Goal: Check status: Check status

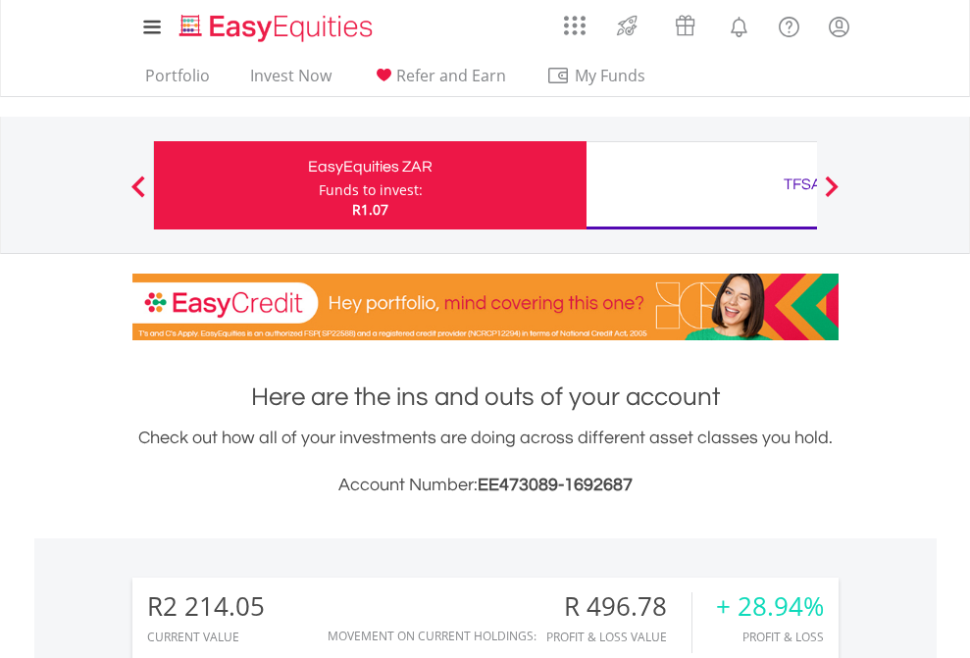
scroll to position [188, 308]
click at [319, 185] on div "Funds to invest:" at bounding box center [371, 191] width 104 height 20
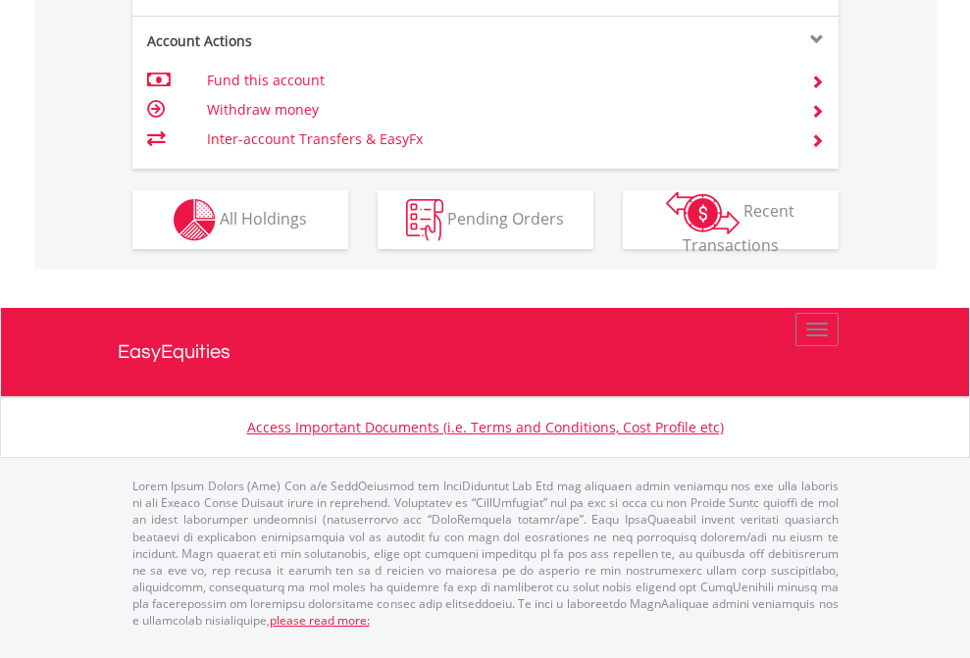
scroll to position [1791, 0]
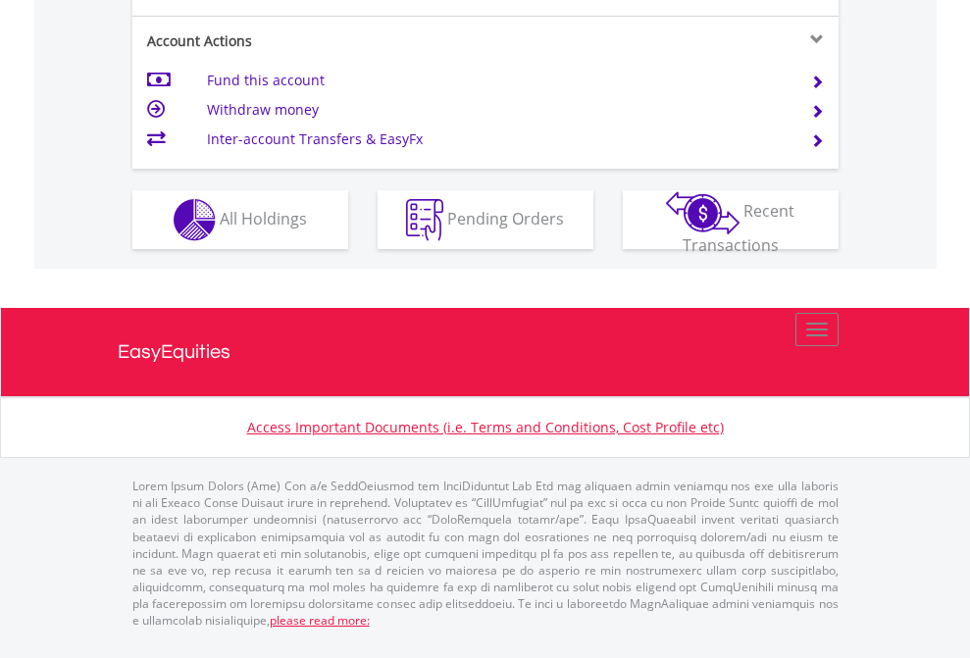
scroll to position [1842, 0]
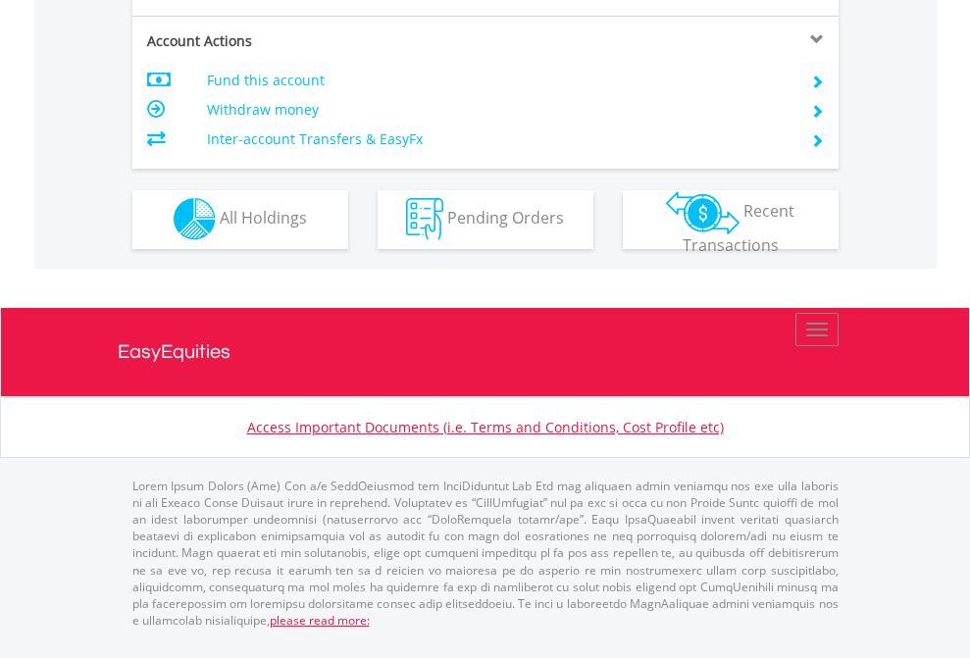
scroll to position [1835, 0]
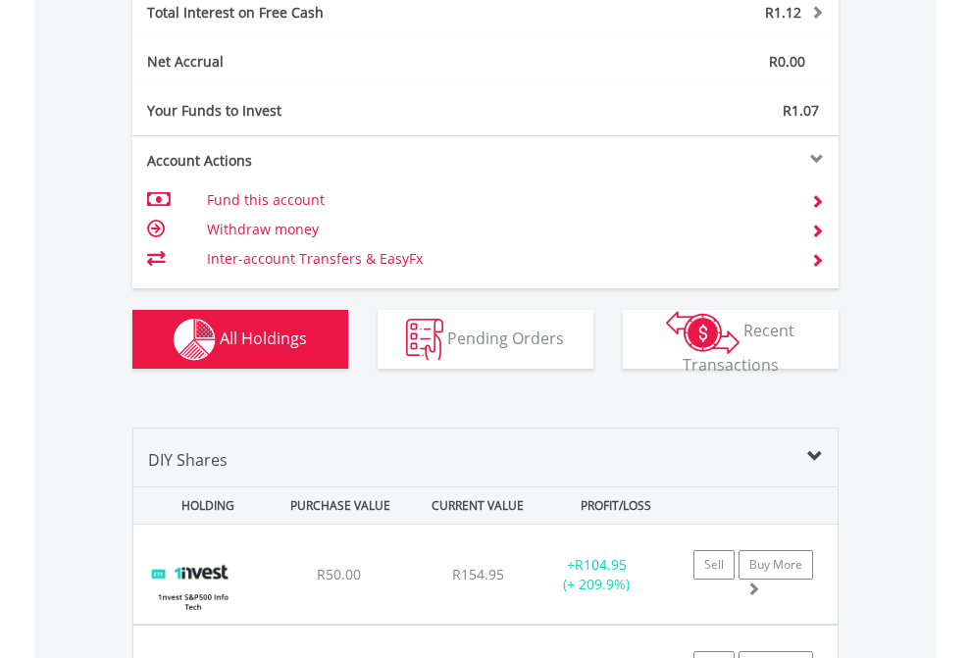
scroll to position [2261, 0]
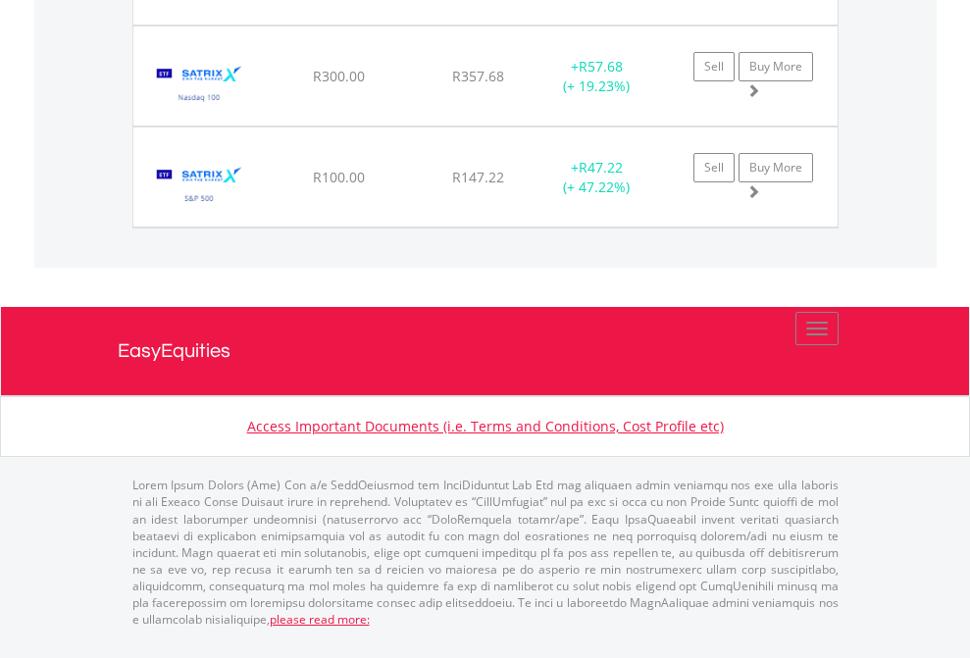
scroll to position [188, 308]
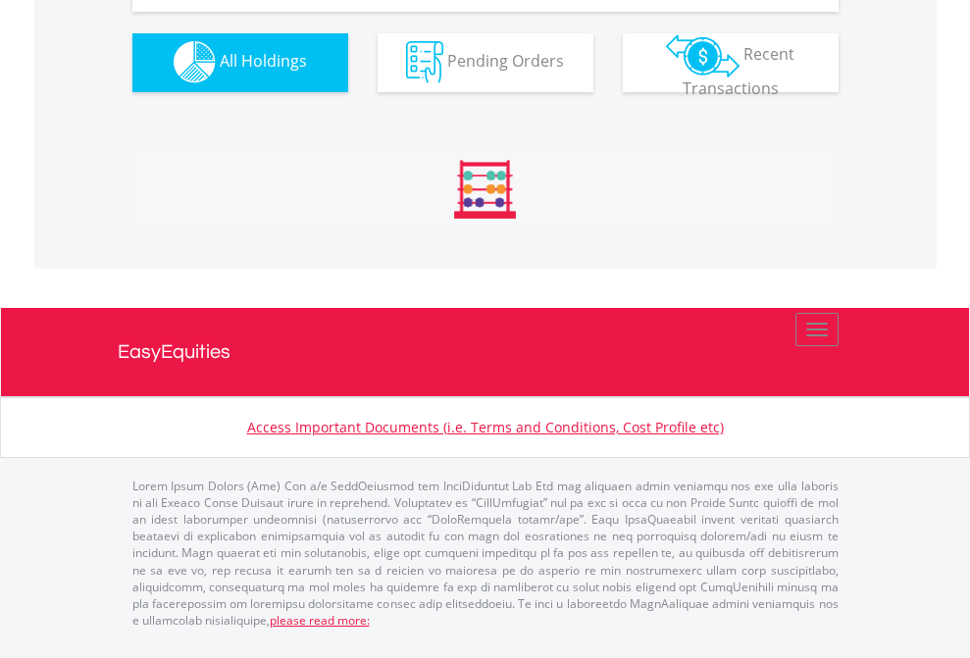
scroll to position [1943, 0]
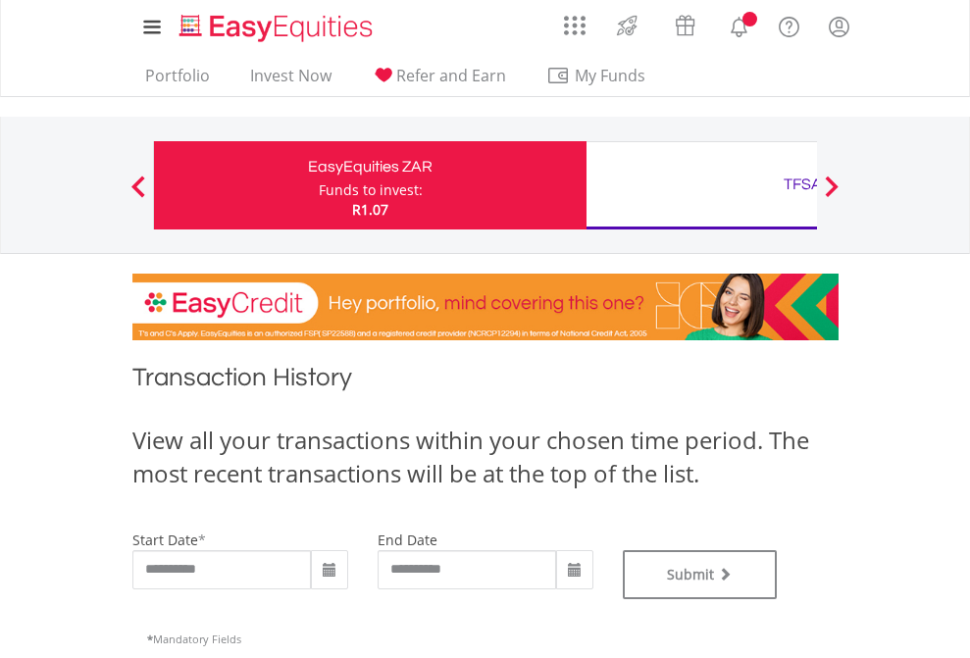
type input "**********"
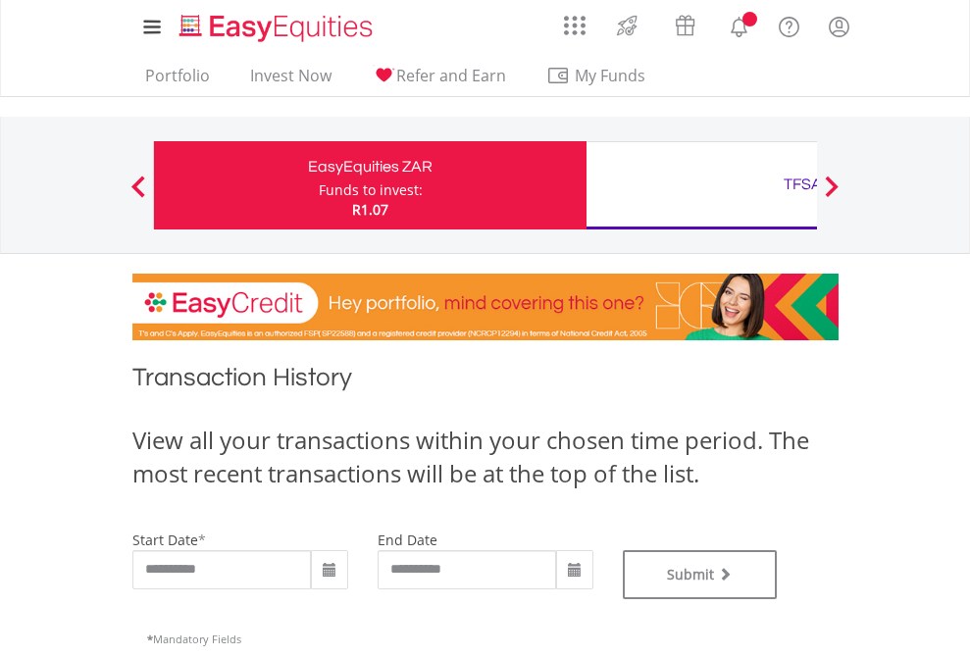
click at [702, 185] on div "TFSA" at bounding box center [803, 184] width 409 height 27
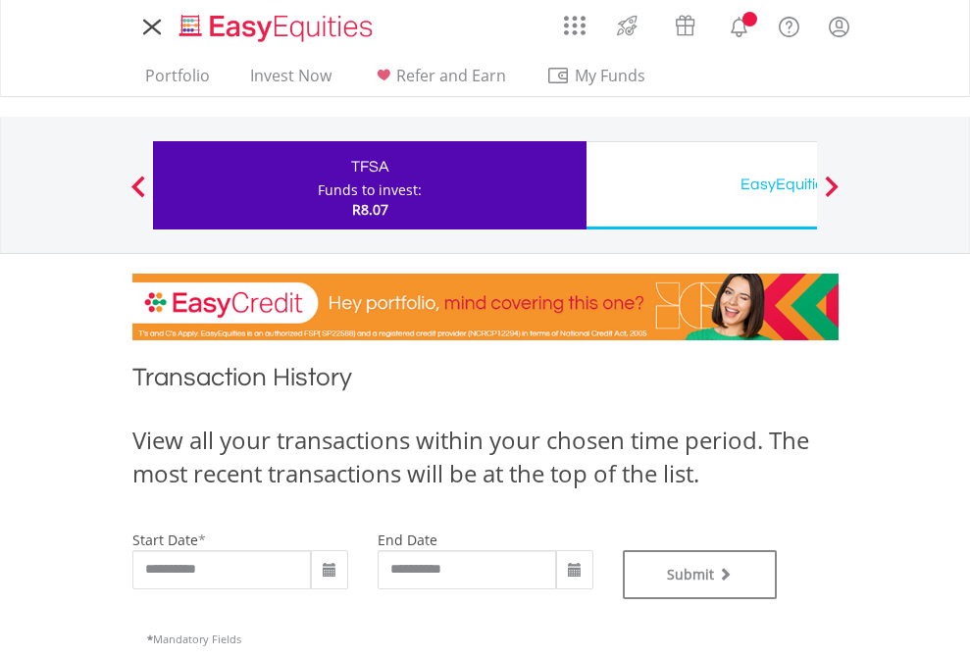
type input "**********"
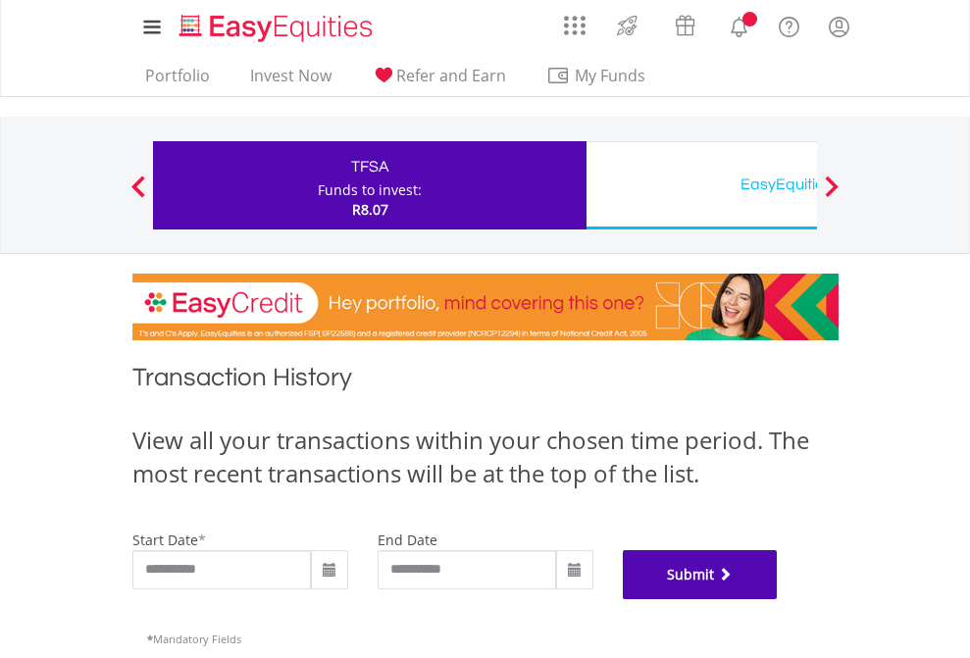
click at [778, 600] on button "Submit" at bounding box center [700, 574] width 155 height 49
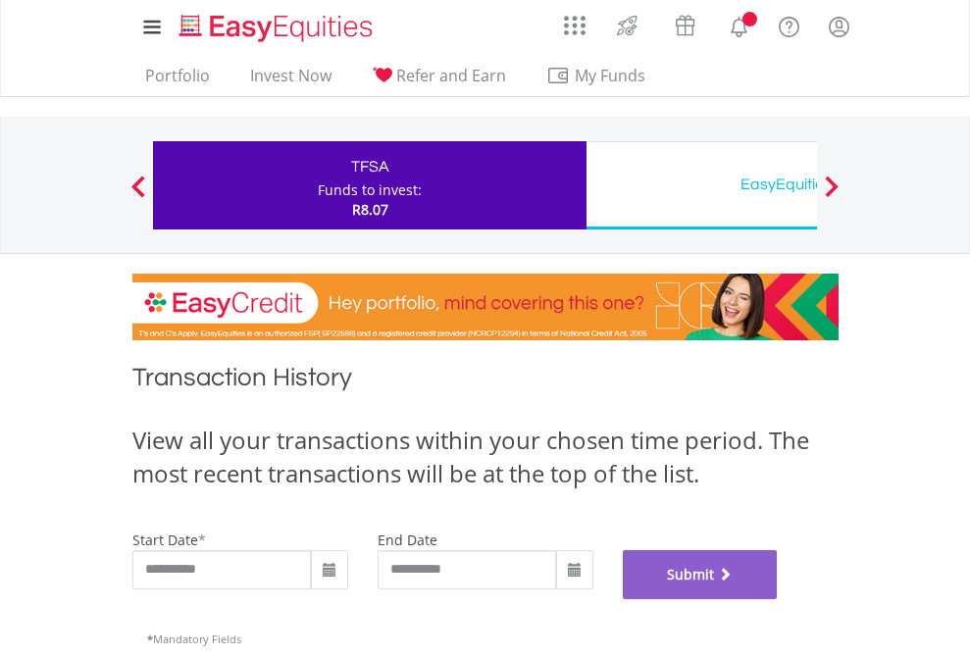
scroll to position [796, 0]
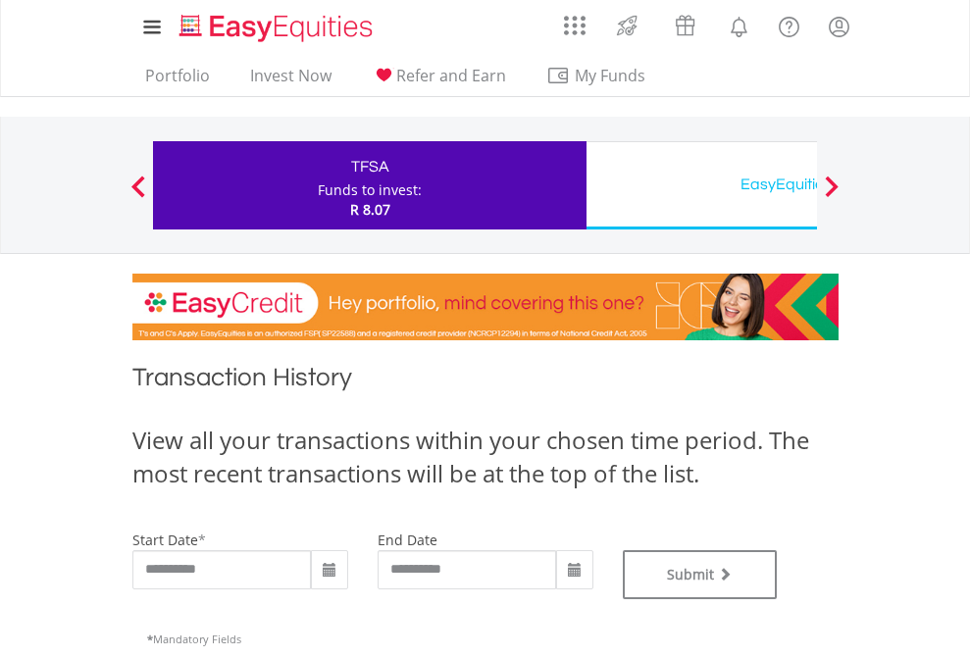
click at [702, 185] on div "EasyEquities USD" at bounding box center [803, 184] width 409 height 27
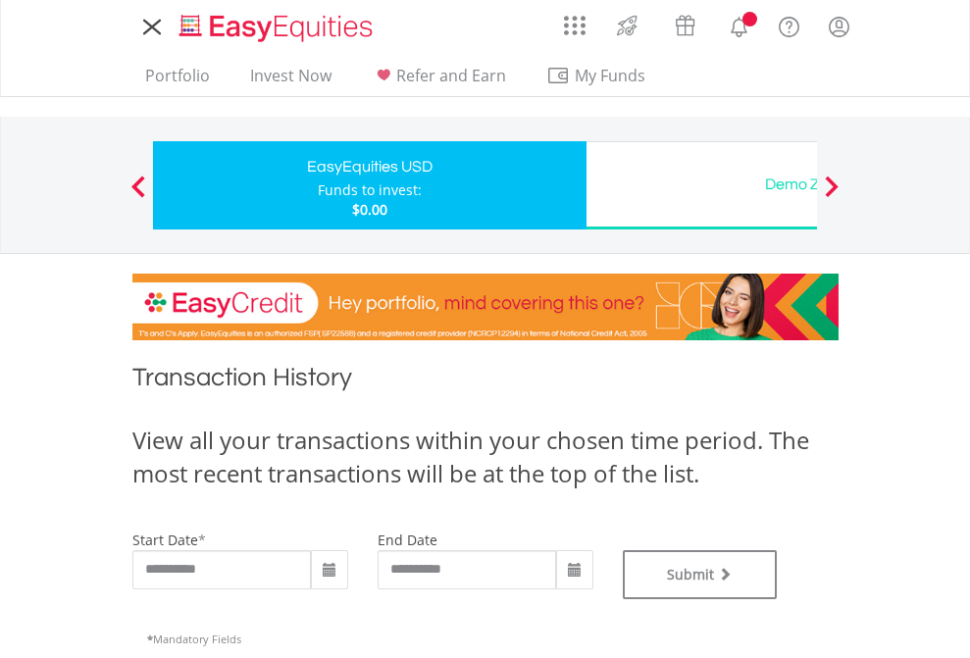
type input "**********"
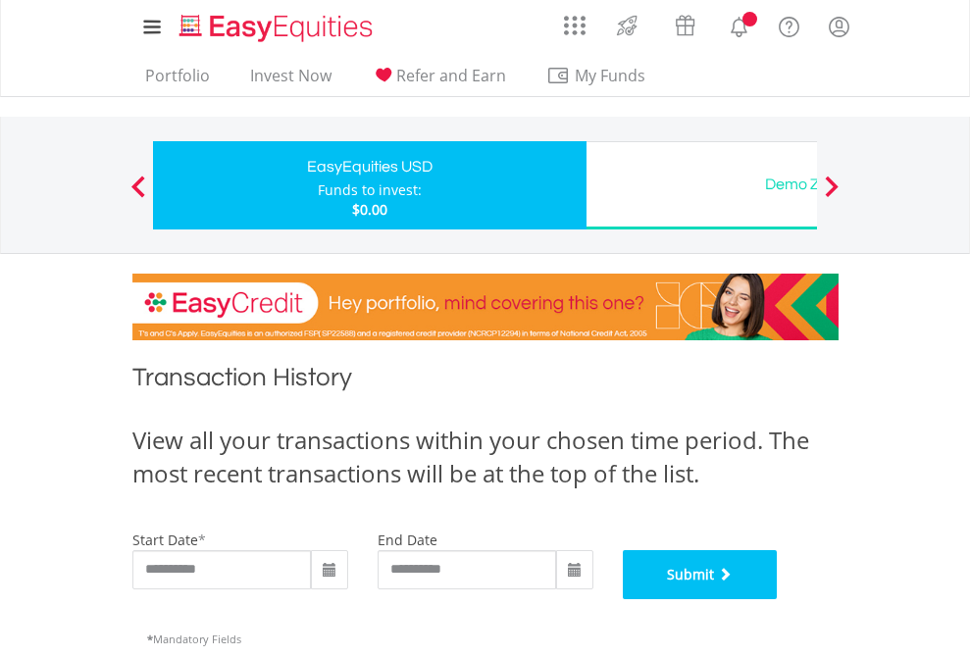
click at [778, 600] on button "Submit" at bounding box center [700, 574] width 155 height 49
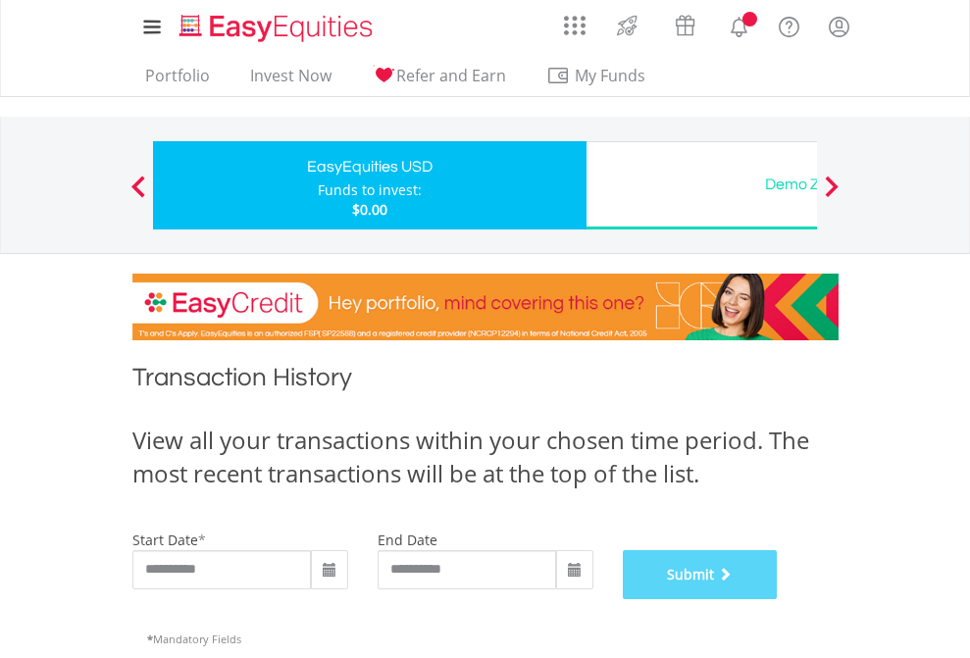
scroll to position [796, 0]
